Goal: Task Accomplishment & Management: Manage account settings

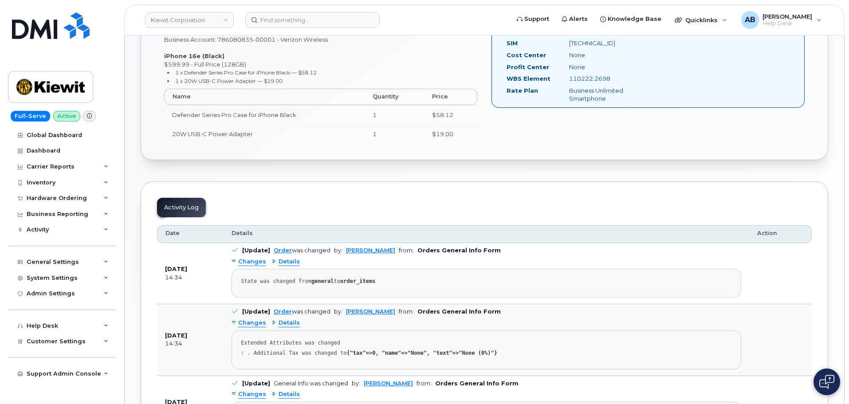
scroll to position [266, 0]
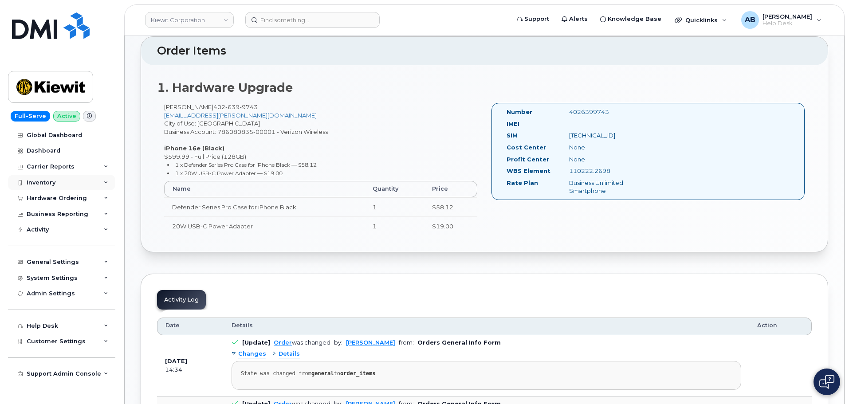
click at [64, 190] on div "Inventory" at bounding box center [61, 183] width 107 height 16
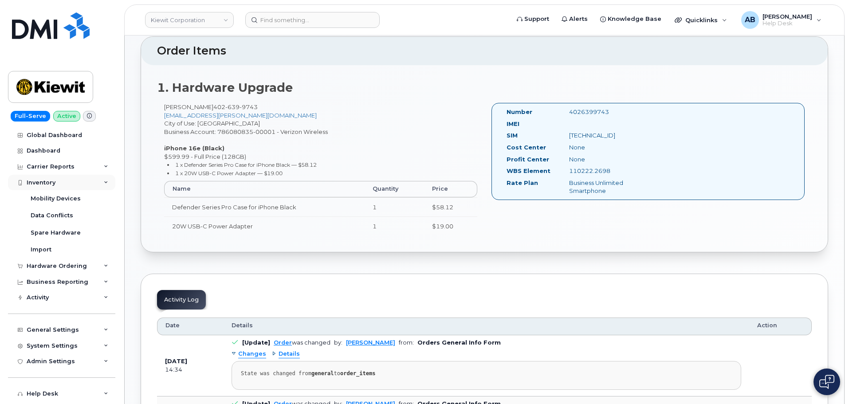
click at [65, 183] on div "Inventory" at bounding box center [61, 183] width 107 height 16
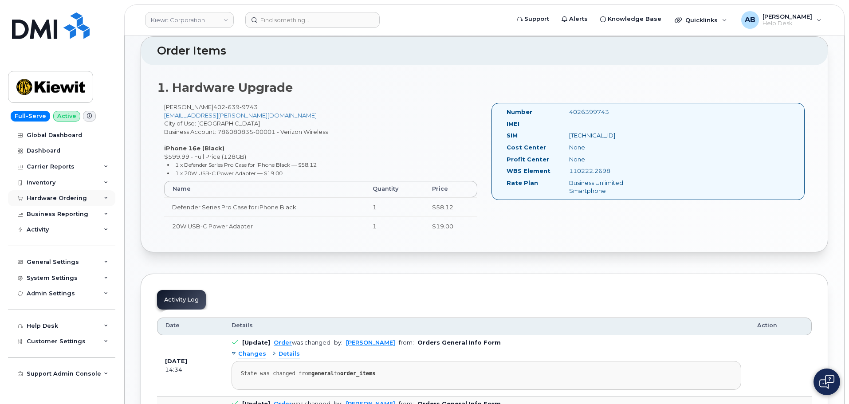
click at [61, 197] on div "Hardware Ordering" at bounding box center [57, 198] width 60 height 7
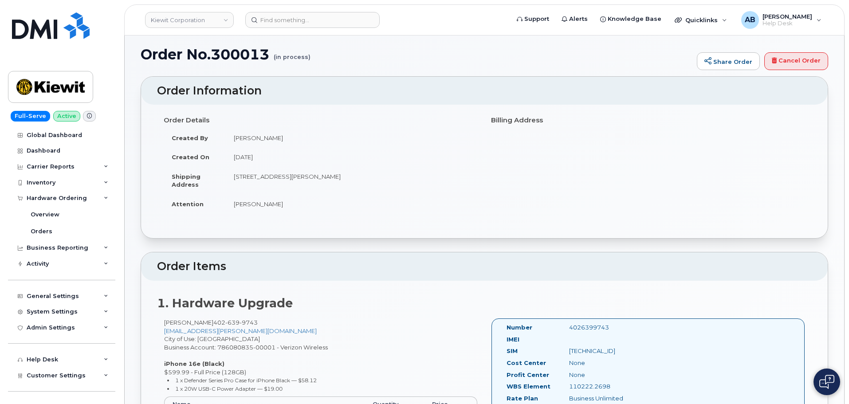
scroll to position [0, 0]
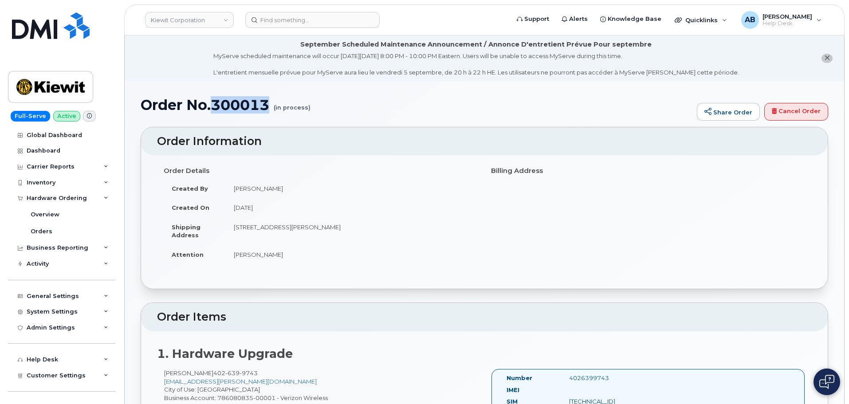
drag, startPoint x: 216, startPoint y: 104, endPoint x: 275, endPoint y: 105, distance: 59.5
click at [275, 105] on h1 "Order No.300013 (in process)" at bounding box center [417, 105] width 552 height 16
copy h1 "300013"
click at [47, 228] on div "Orders" at bounding box center [42, 232] width 22 height 8
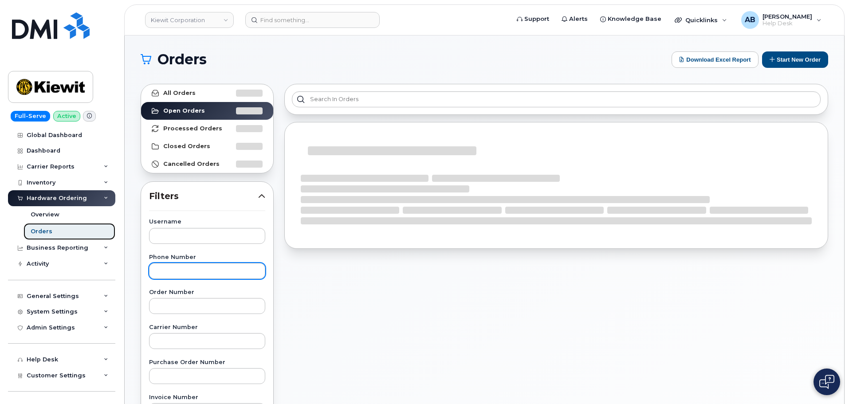
scroll to position [89, 0]
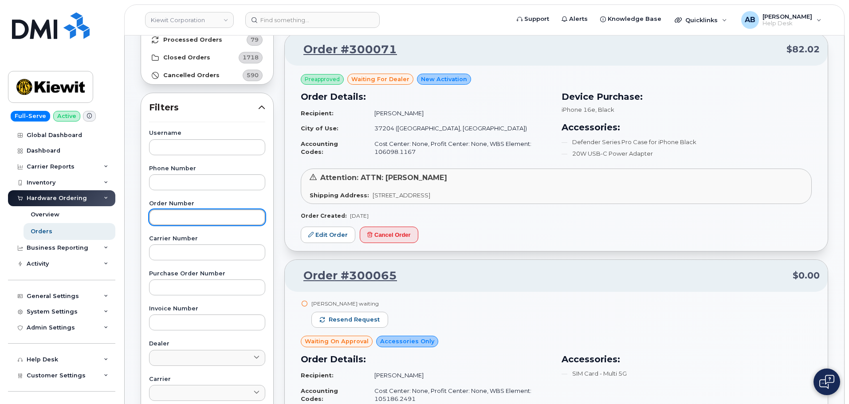
click at [186, 220] on input "text" at bounding box center [207, 217] width 116 height 16
paste input "300013"
type input "300013"
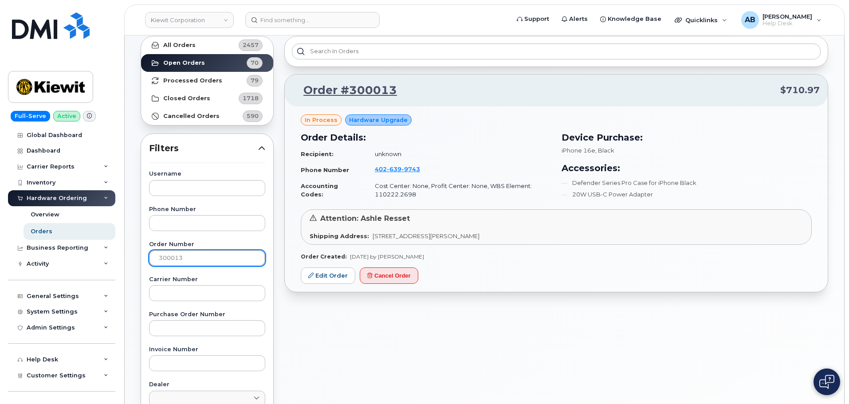
scroll to position [0, 0]
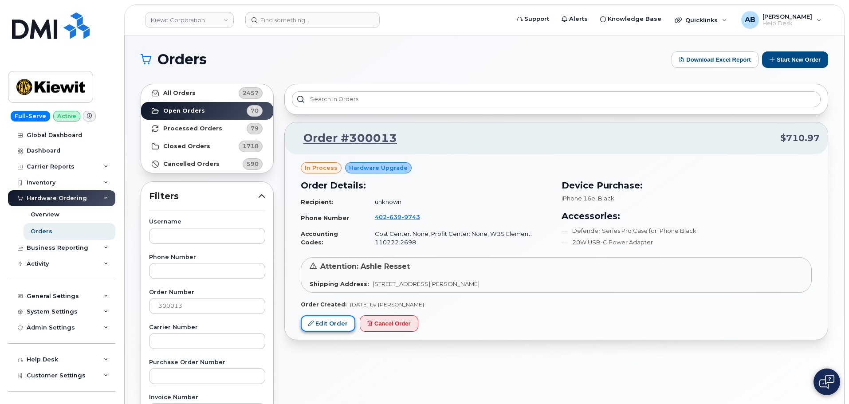
click at [322, 324] on link "Edit Order" at bounding box center [328, 324] width 55 height 16
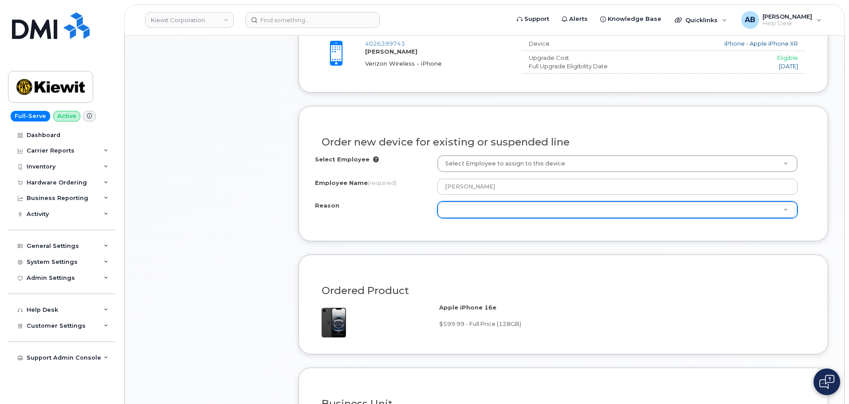
scroll to position [399, 0]
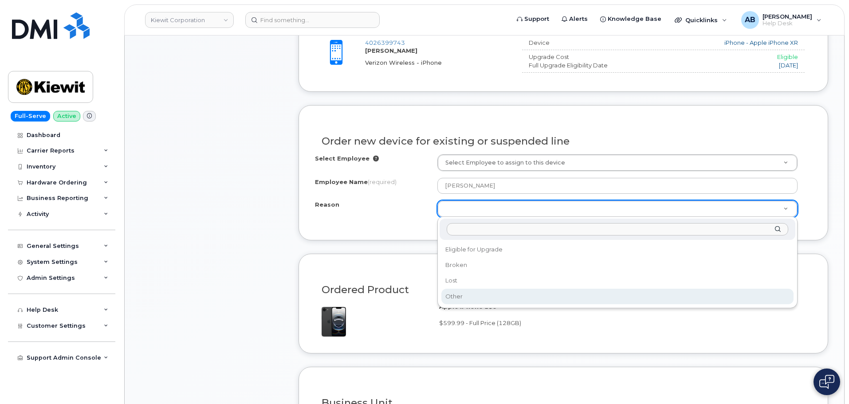
select select "other"
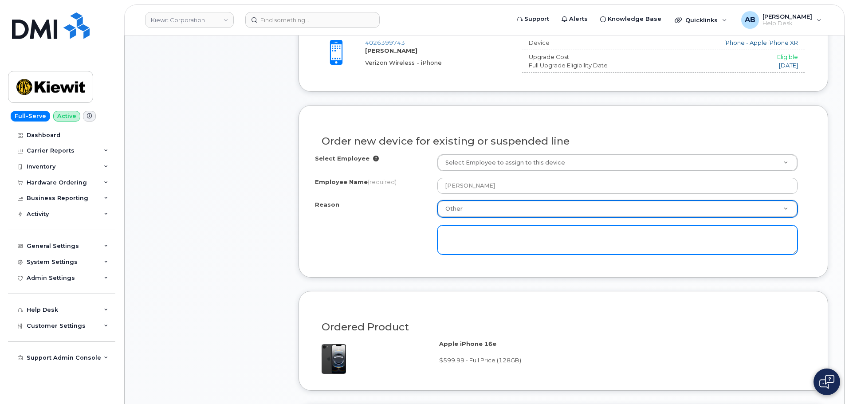
click at [470, 245] on textarea at bounding box center [618, 239] width 360 height 29
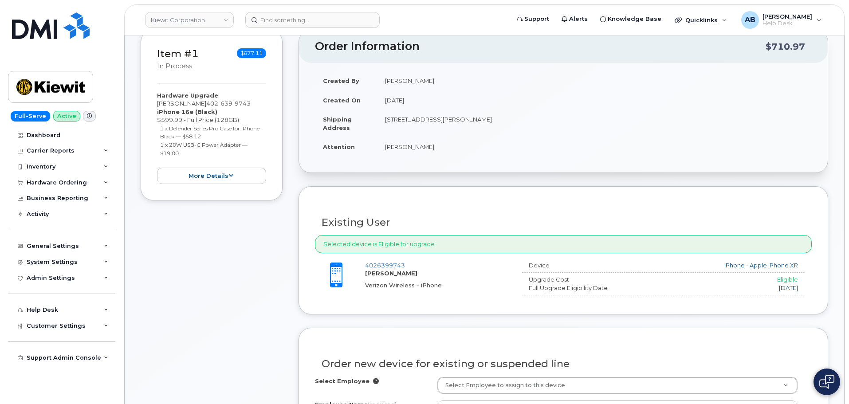
scroll to position [178, 0]
click at [396, 147] on td "Ashle Resset" at bounding box center [594, 146] width 435 height 20
click at [396, 147] on td "[PERSON_NAME]" at bounding box center [594, 146] width 435 height 20
copy div "[PERSON_NAME]"
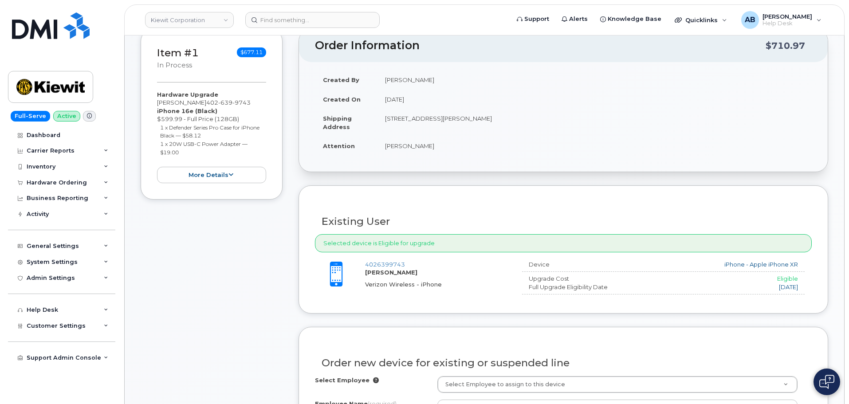
click at [452, 130] on td "1550 Mike Fahey St OMAHA NE 68102-4722 UNITED STATES" at bounding box center [594, 123] width 435 height 28
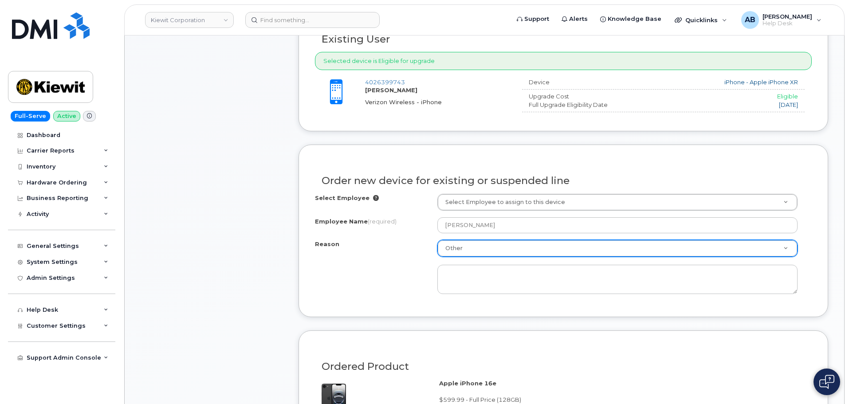
scroll to position [444, 0]
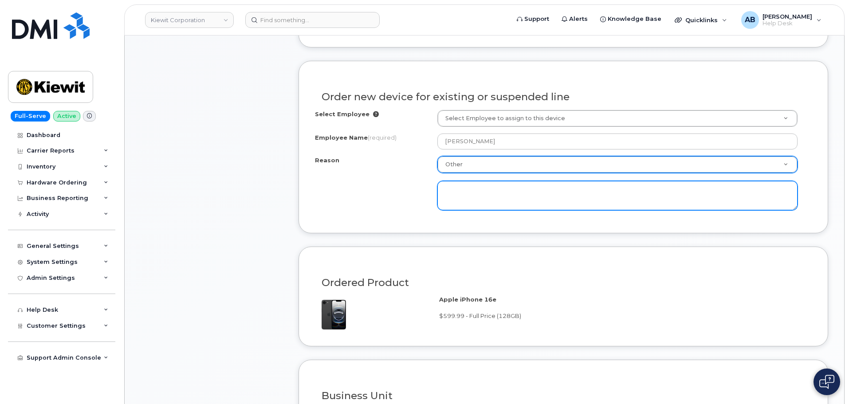
click at [471, 195] on textarea at bounding box center [618, 195] width 360 height 29
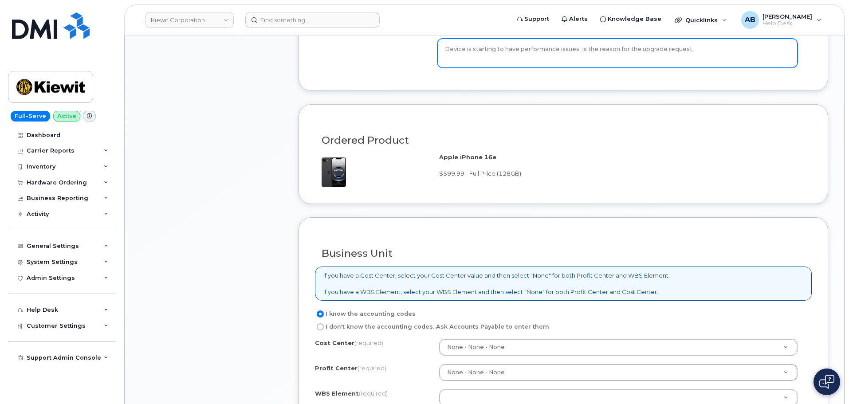
scroll to position [666, 0]
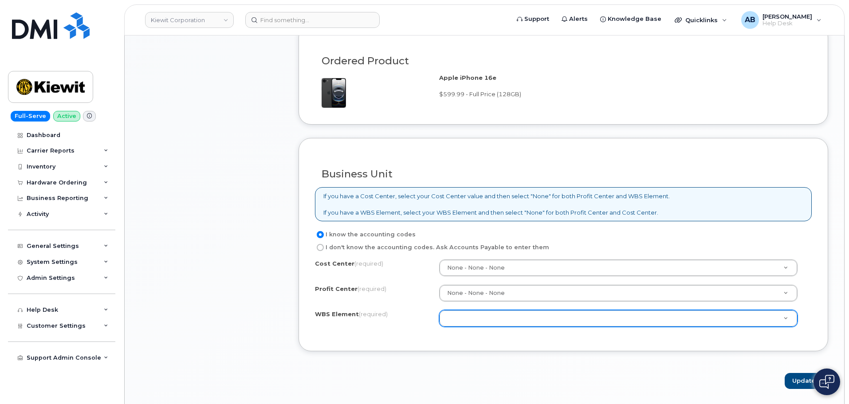
type textarea "Device is starting to have performance issues. Is the reason for the upgrade re…"
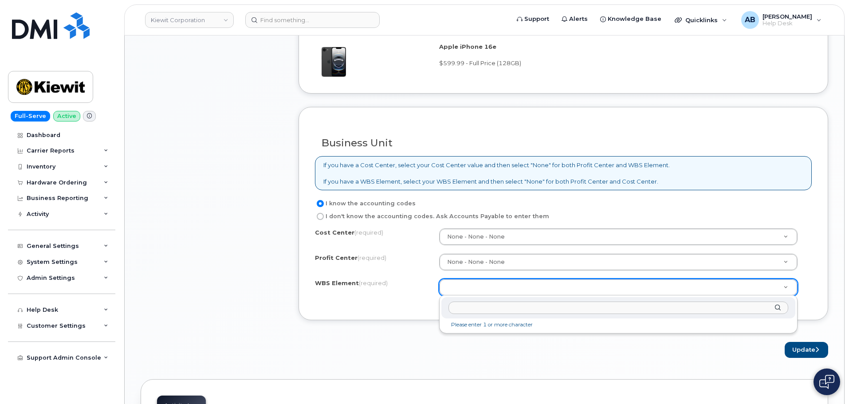
scroll to position [710, 0]
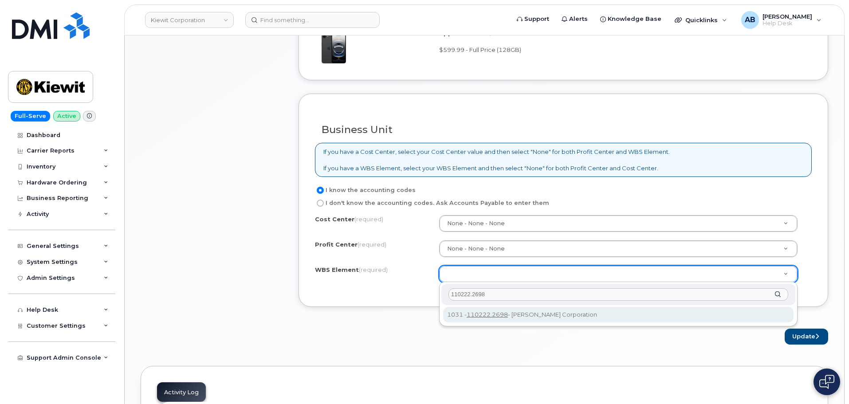
type input "110222.2698"
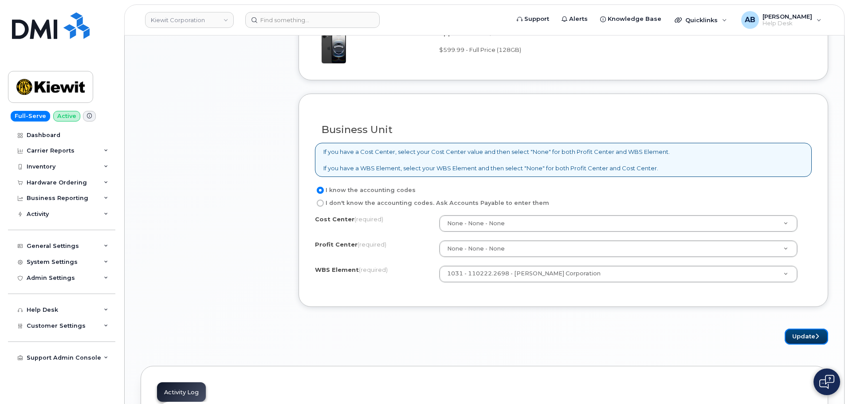
drag, startPoint x: 801, startPoint y: 333, endPoint x: 781, endPoint y: 336, distance: 20.6
click at [800, 333] on button "Update" at bounding box center [806, 337] width 43 height 16
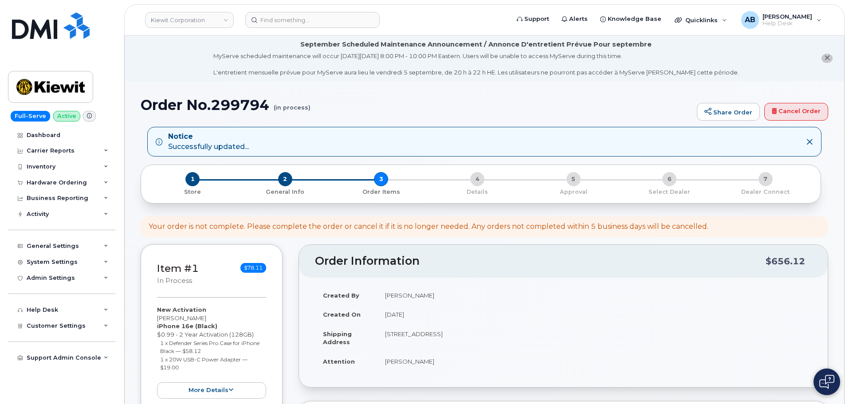
select select
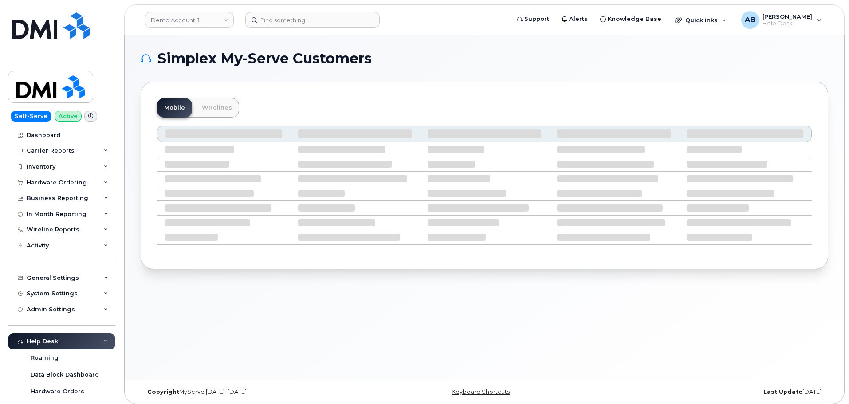
click at [204, 11] on div "Demo Account 1" at bounding box center [190, 20] width 98 height 18
click at [213, 24] on link "Demo Account 1" at bounding box center [189, 20] width 89 height 16
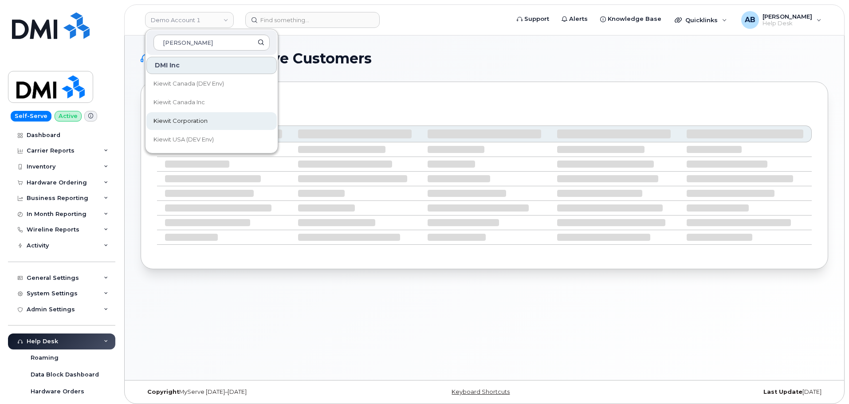
type input "kiewit"
click at [182, 120] on span "Kiewit Corporation" at bounding box center [181, 121] width 54 height 9
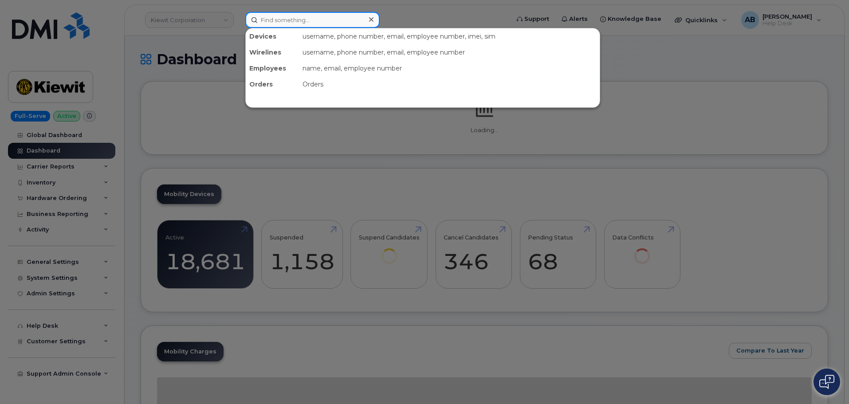
click at [284, 21] on input at bounding box center [312, 20] width 134 height 16
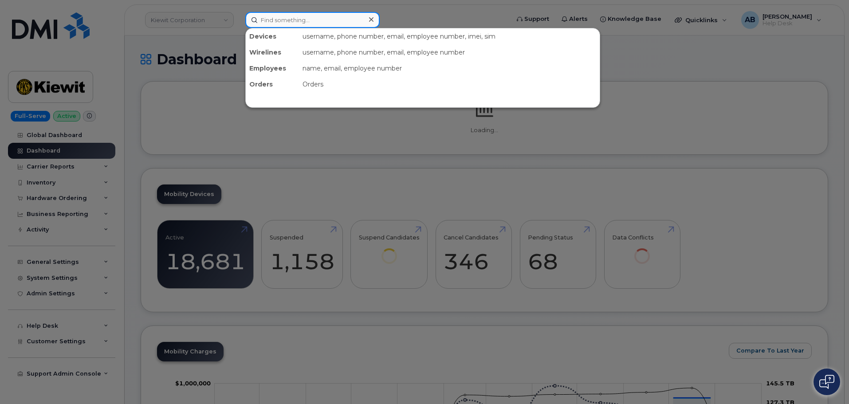
paste input "[PERSON_NAME]"
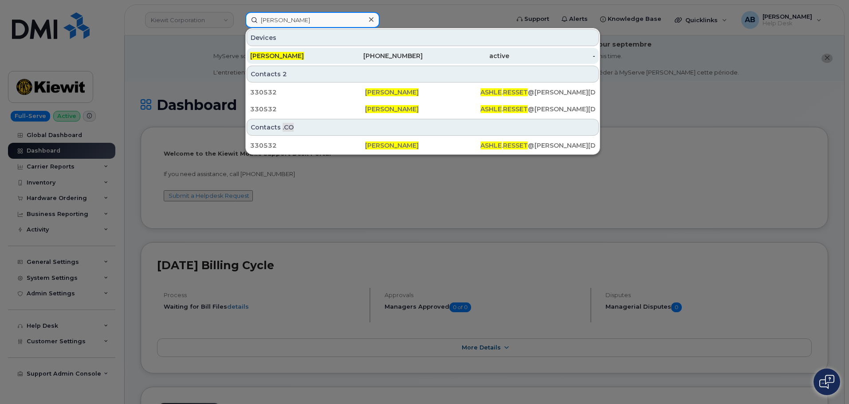
type input "[PERSON_NAME]"
click at [383, 56] on div "402-639-9743" at bounding box center [380, 55] width 87 height 9
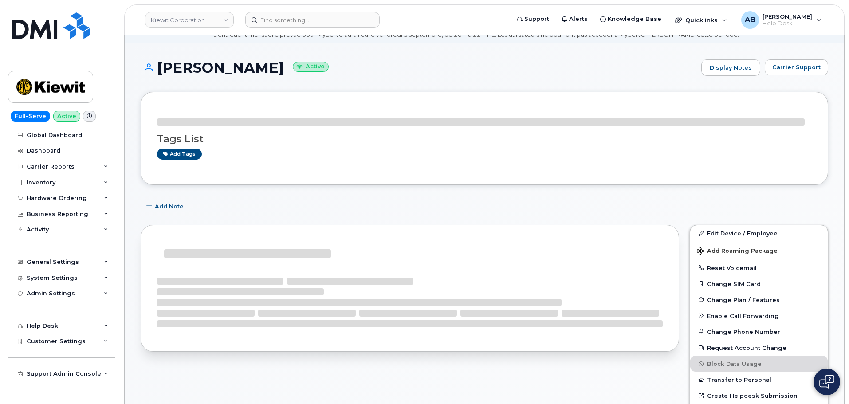
scroll to position [133, 0]
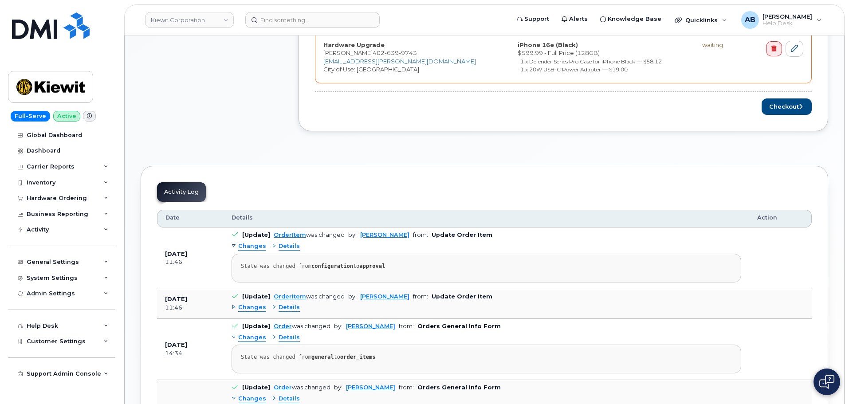
scroll to position [399, 0]
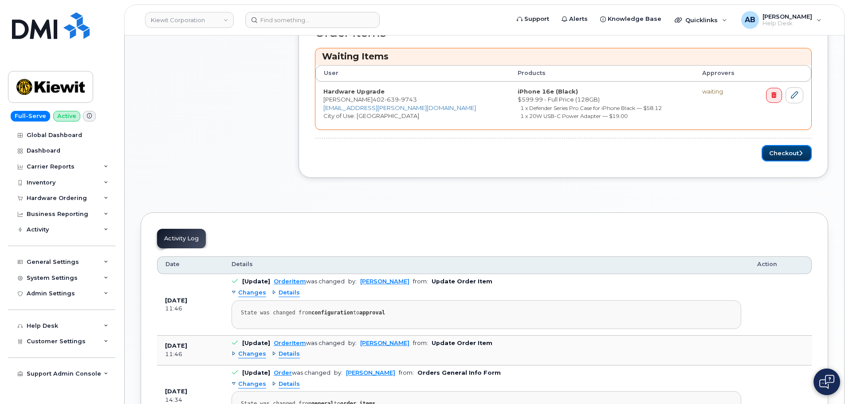
drag, startPoint x: 793, startPoint y: 155, endPoint x: 737, endPoint y: 181, distance: 62.0
click at [793, 155] on button "Checkout" at bounding box center [787, 153] width 50 height 16
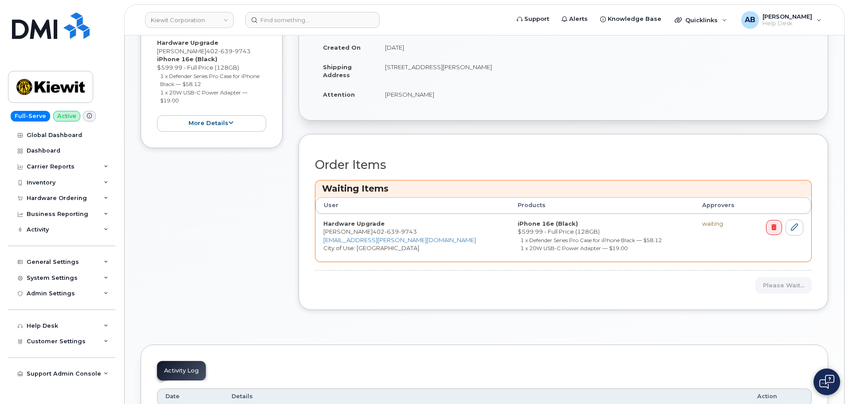
scroll to position [266, 0]
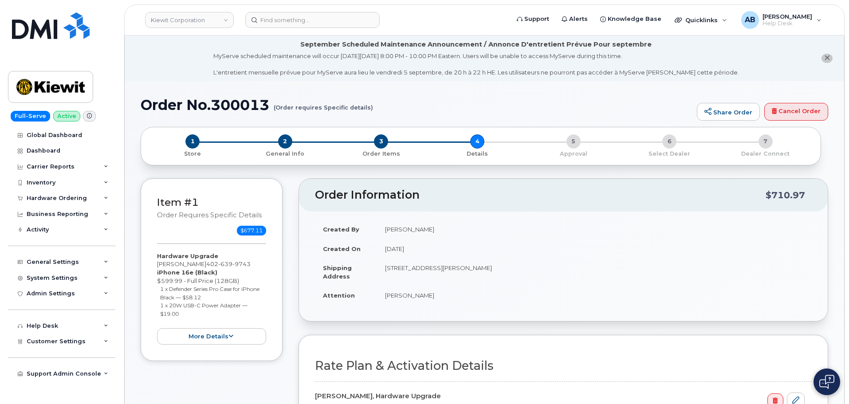
scroll to position [266, 0]
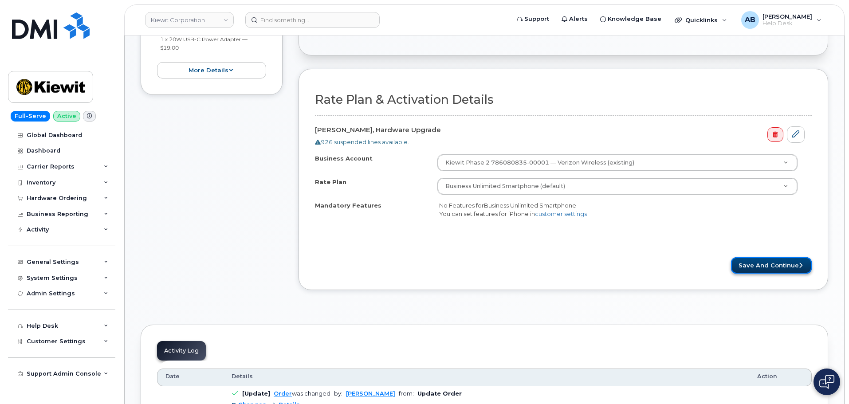
click at [757, 265] on button "Save and Continue" at bounding box center [771, 265] width 81 height 16
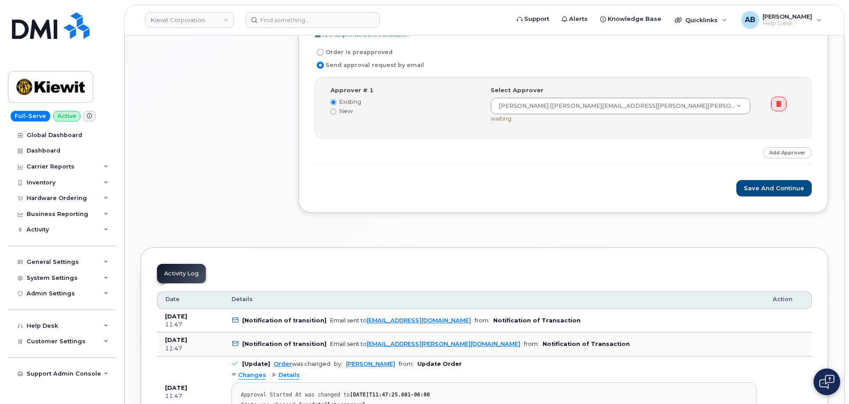
scroll to position [355, 0]
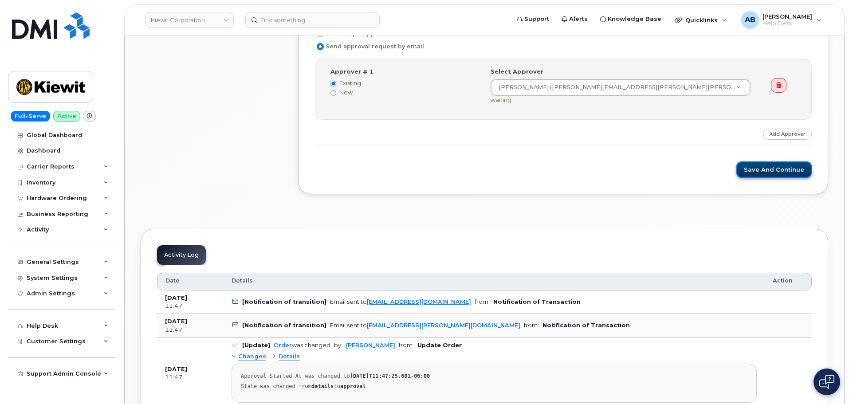
click at [763, 167] on button "Save and Continue" at bounding box center [774, 170] width 75 height 16
